Goal: Navigation & Orientation: Find specific page/section

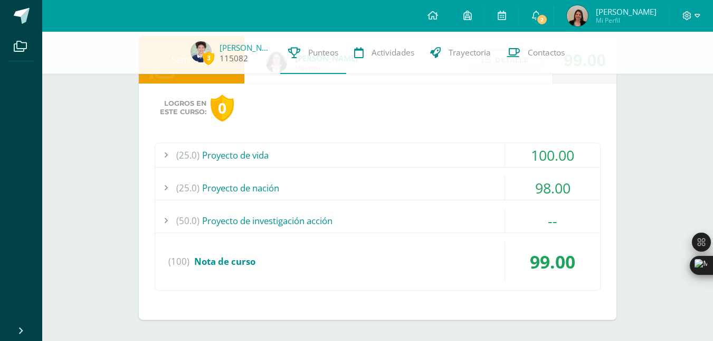
scroll to position [802, 0]
click at [212, 46] on img at bounding box center [201, 51] width 21 height 21
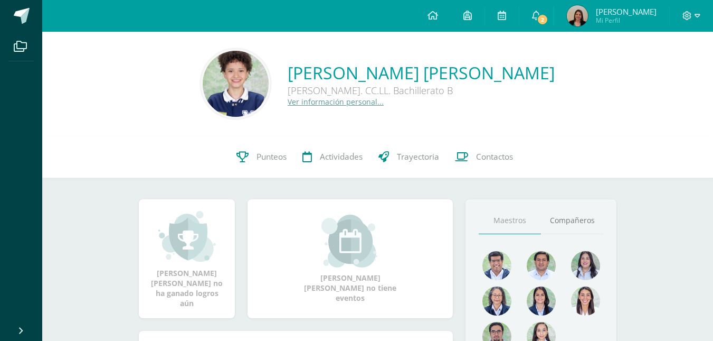
click at [269, 87] on img at bounding box center [236, 84] width 66 height 66
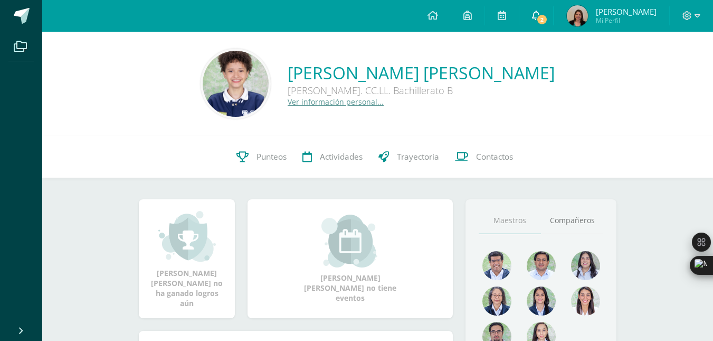
click at [548, 20] on span "2" at bounding box center [542, 20] width 12 height 12
click at [162, 140] on div "0 [PERSON_NAME] 115082 Punteos Actividades Trayectoria Contactos" at bounding box center [377, 157] width 671 height 42
